Goal: Ask a question

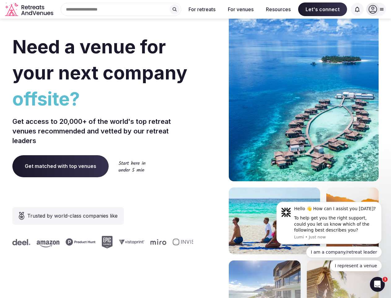
click at [196, 149] on div "Need a venue for your next company offsite? Get access to 20,000+ of the world'…" at bounding box center [195, 185] width 367 height 373
click at [121, 9] on div "Search Popular Destinations [GEOGRAPHIC_DATA], [GEOGRAPHIC_DATA] [GEOGRAPHIC_DA…" at bounding box center [119, 9] width 126 height 13
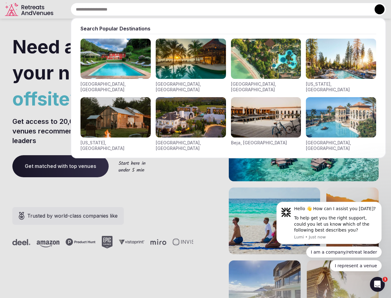
click at [175, 9] on input "text" at bounding box center [229, 9] width 316 height 13
click at [202, 9] on input "text" at bounding box center [229, 9] width 316 height 13
click at [241, 9] on input "text" at bounding box center [229, 9] width 316 height 13
click at [279, 9] on input "text" at bounding box center [229, 9] width 316 height 13
click at [323, 9] on input "text" at bounding box center [229, 9] width 316 height 13
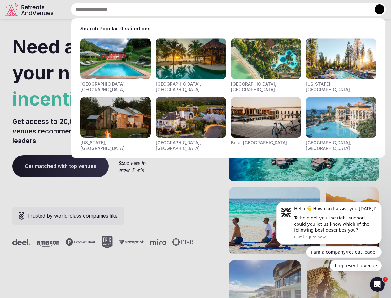
click at [358, 9] on input "text" at bounding box center [229, 9] width 316 height 13
click at [377, 9] on button at bounding box center [380, 9] width 10 height 10
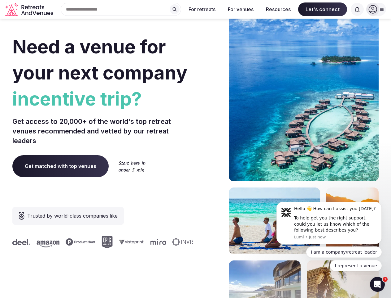
click at [329, 223] on div "To help get you the right support, could you let us know which of the following…" at bounding box center [335, 224] width 83 height 18
